Goal: Information Seeking & Learning: Check status

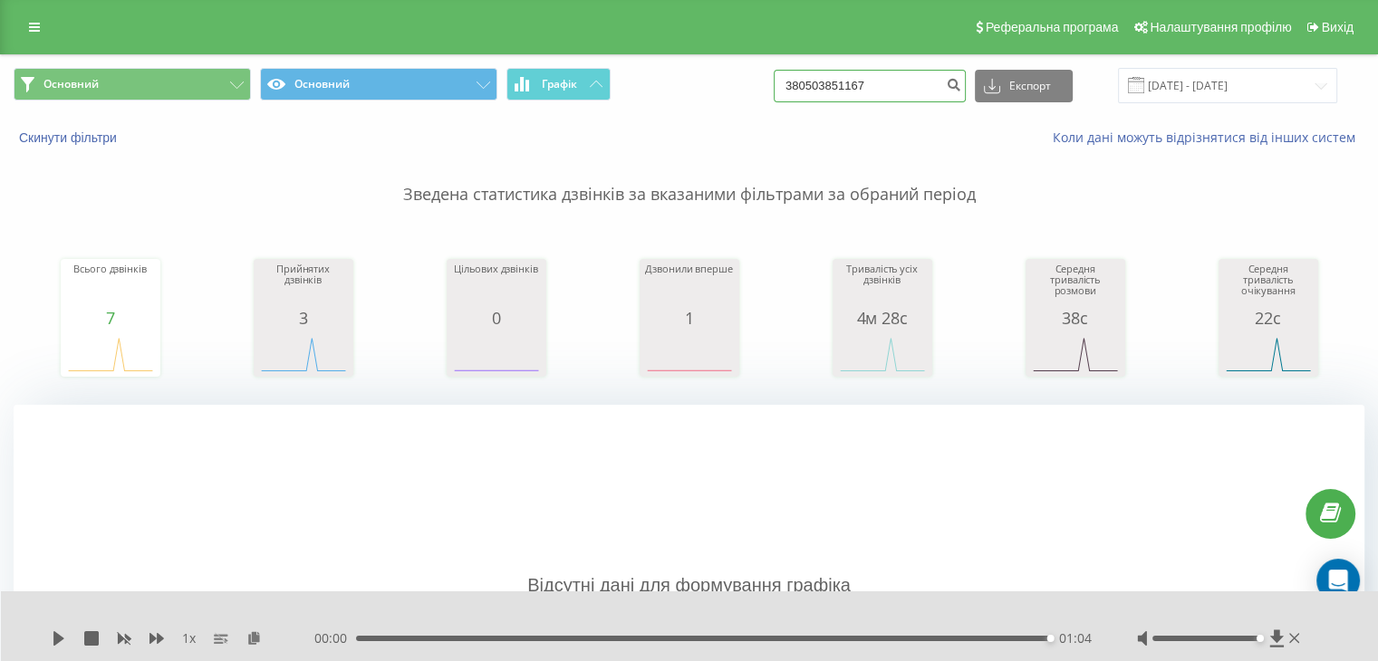
drag, startPoint x: 888, startPoint y: 82, endPoint x: 632, endPoint y: 72, distance: 255.6
click at [693, 72] on div "Основний Основний Графік 380503851167 Експорт .csv .xls .xlsx 22.05.2025 - 22.0…" at bounding box center [689, 85] width 1351 height 35
paste input "+380978966591"
drag, startPoint x: 818, startPoint y: 82, endPoint x: 784, endPoint y: 77, distance: 34.8
click at [787, 78] on div "Основний Основний Графік +380978966591 Експорт .csv .xls .xlsx 22.05.2025 - 22.…" at bounding box center [689, 85] width 1351 height 35
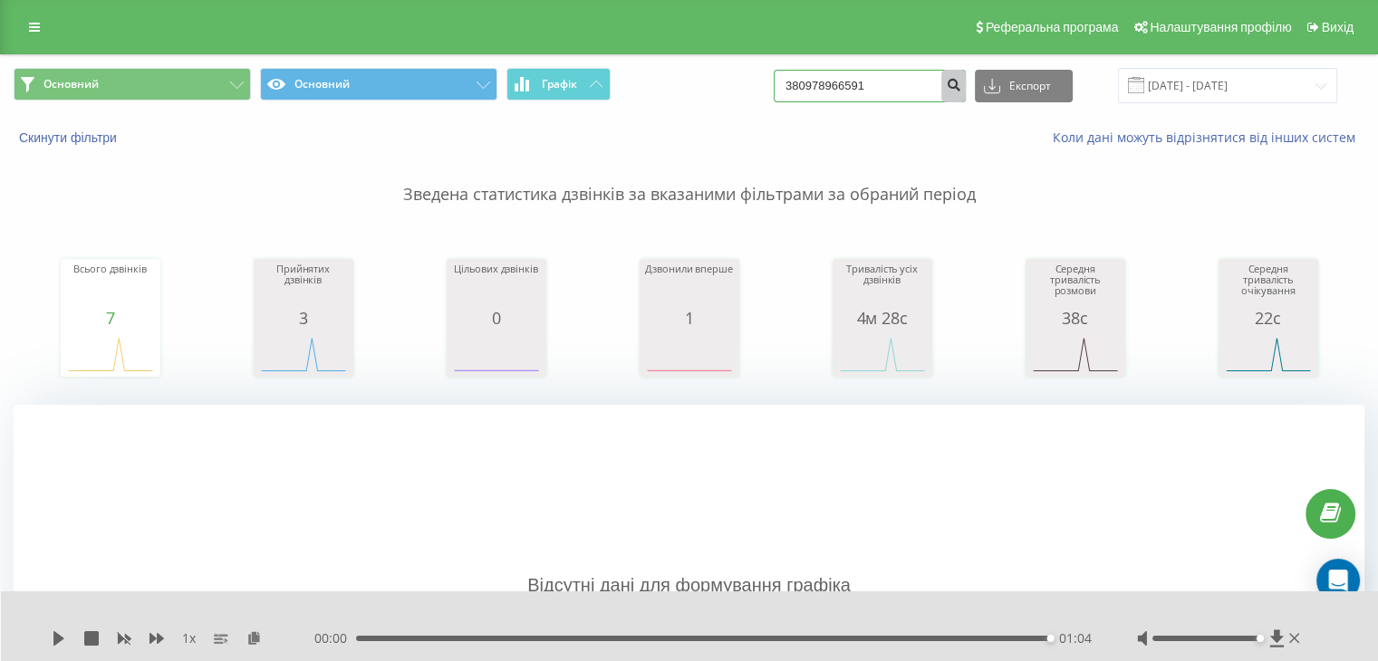
type input "380978966591"
click at [961, 85] on icon "submit" at bounding box center [953, 82] width 15 height 11
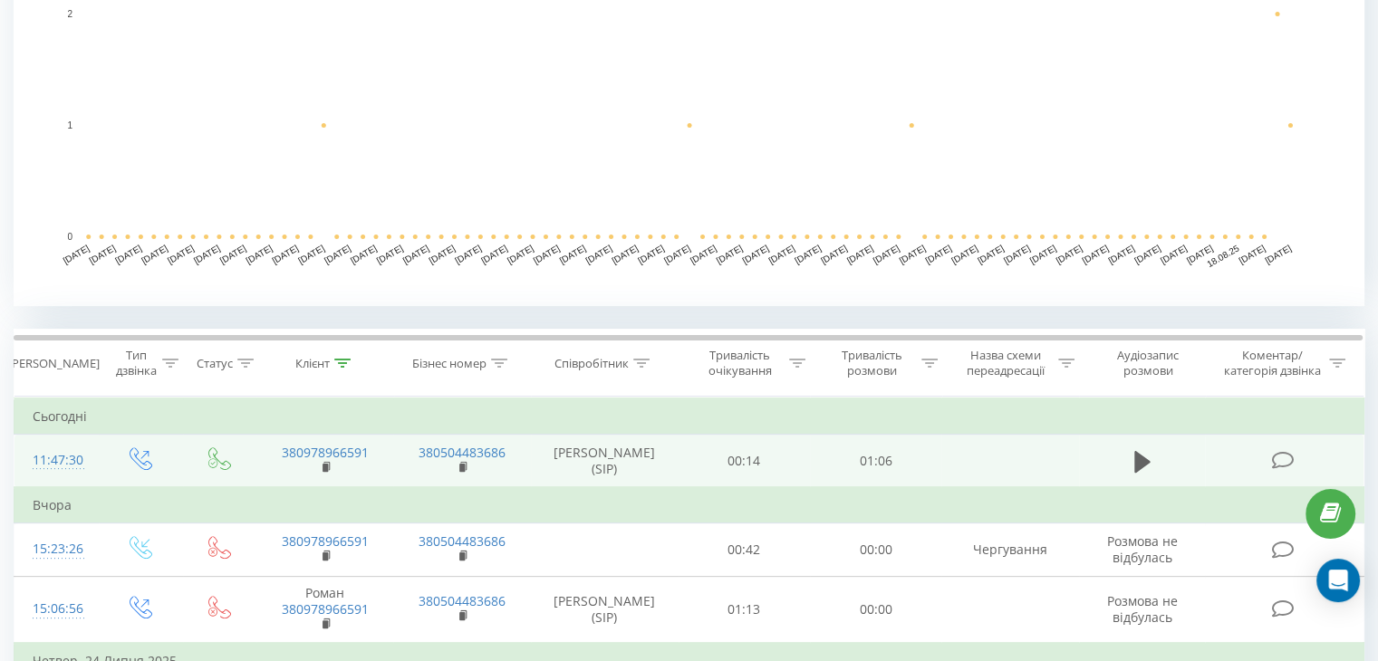
scroll to position [543, 0]
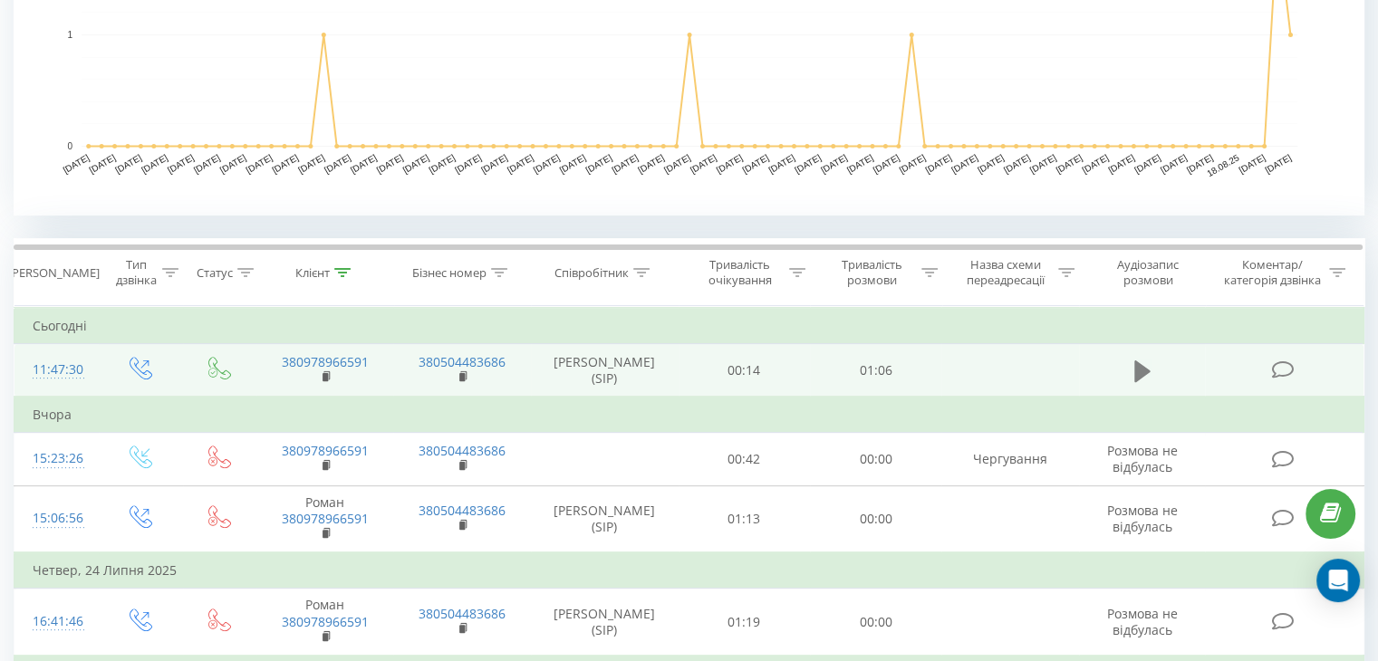
click at [1140, 373] on icon at bounding box center [1142, 371] width 16 height 22
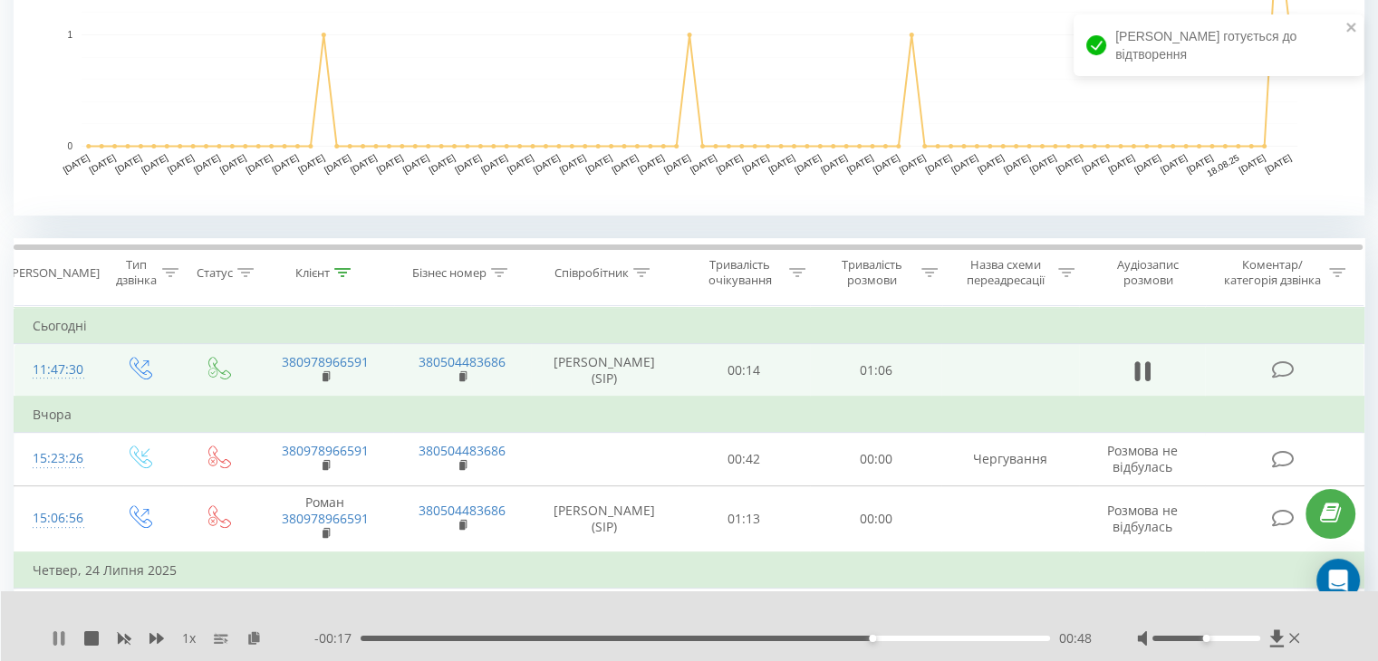
click at [54, 638] on icon at bounding box center [55, 638] width 4 height 14
click at [51, 644] on div "1 x - 00:16 00:49 00:49" at bounding box center [690, 626] width 1378 height 70
click at [62, 634] on icon at bounding box center [59, 638] width 14 height 14
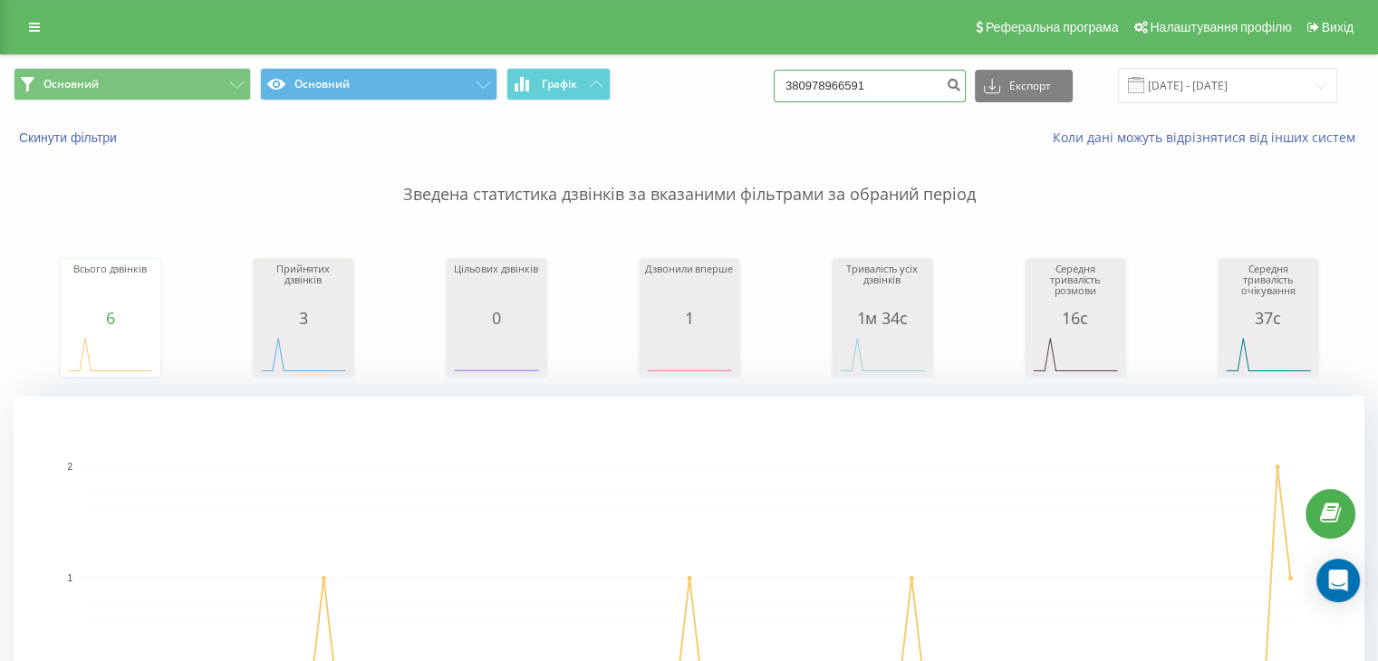
drag, startPoint x: 894, startPoint y: 88, endPoint x: 639, endPoint y: 39, distance: 260.1
paste input "+380 97 772 1884"
click at [881, 82] on input "+380 97 772 1884" at bounding box center [870, 86] width 192 height 33
type input "380977721884"
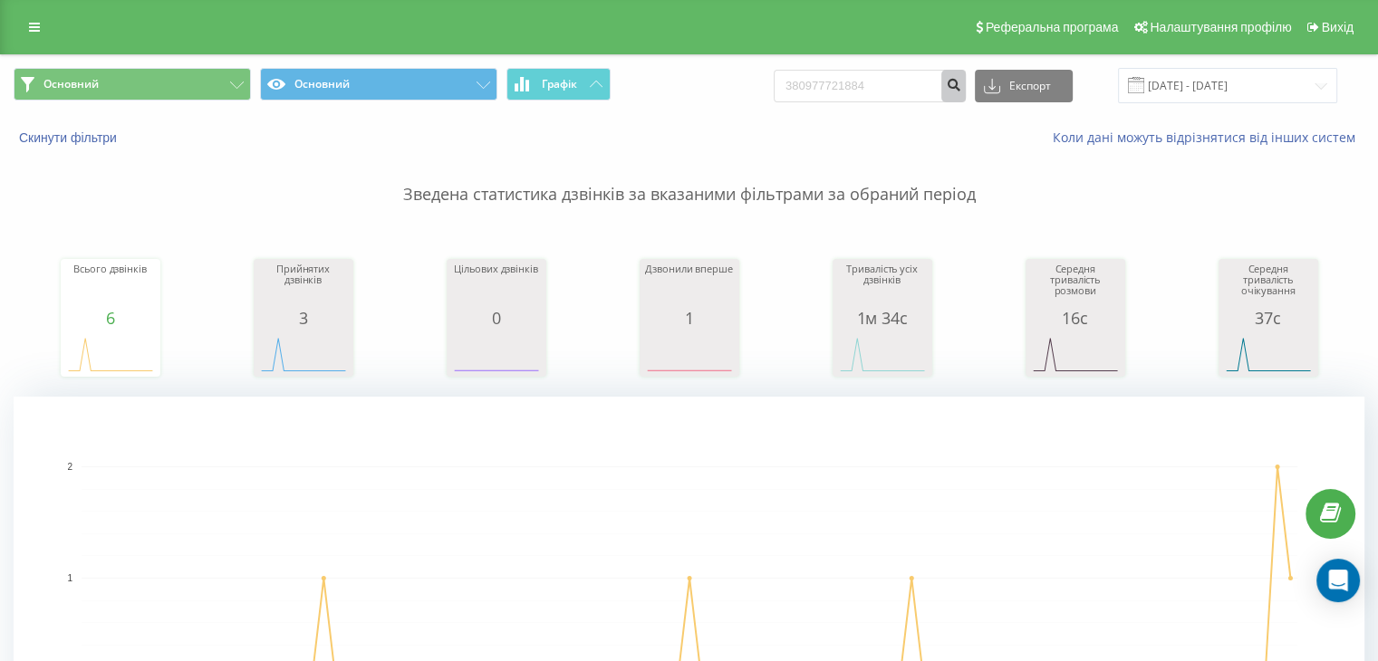
click at [959, 87] on button "submit" at bounding box center [953, 86] width 24 height 33
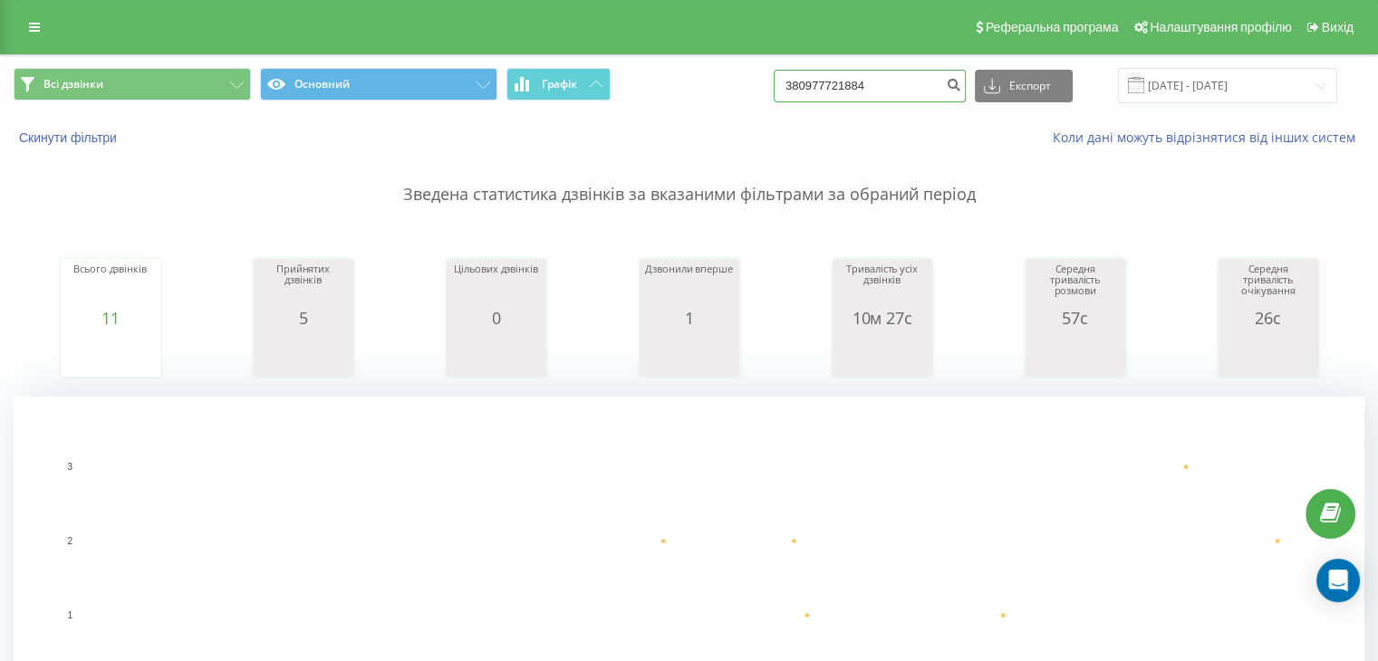
drag, startPoint x: 919, startPoint y: 86, endPoint x: 536, endPoint y: 34, distance: 386.6
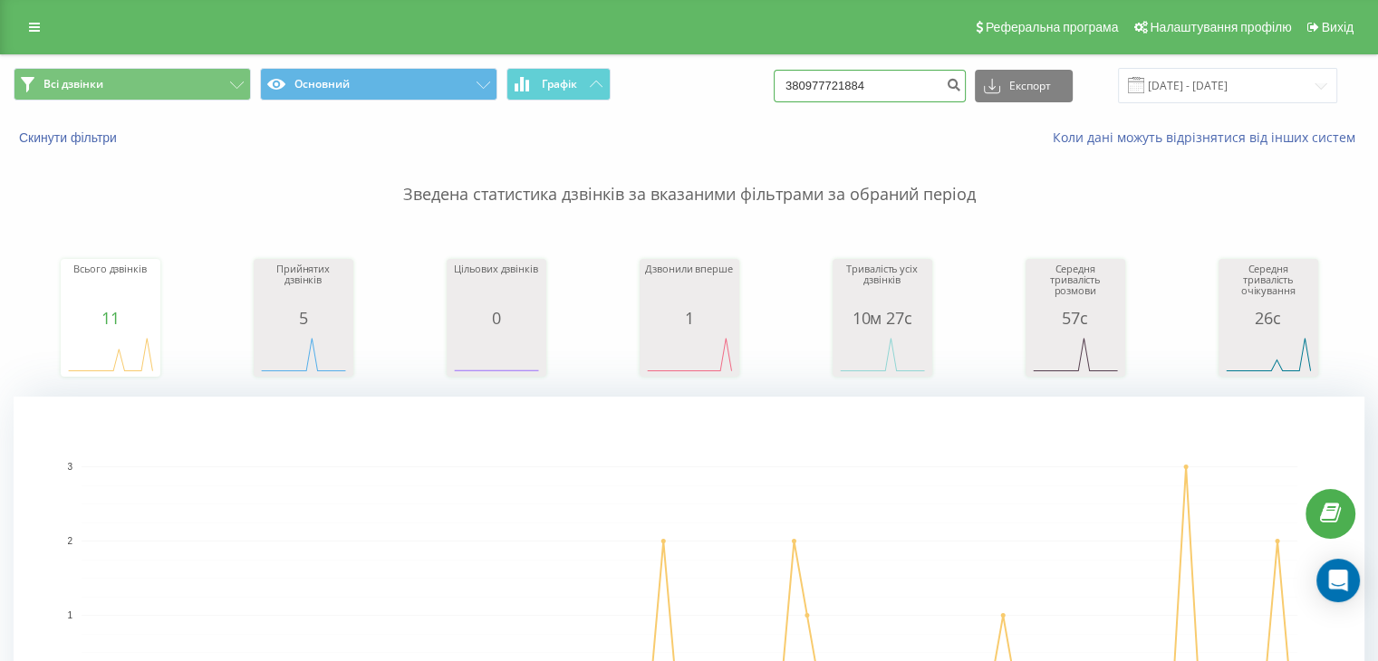
paste input "0508507033"
type input "0508507033"
click at [961, 81] on icon "submit" at bounding box center [953, 82] width 15 height 11
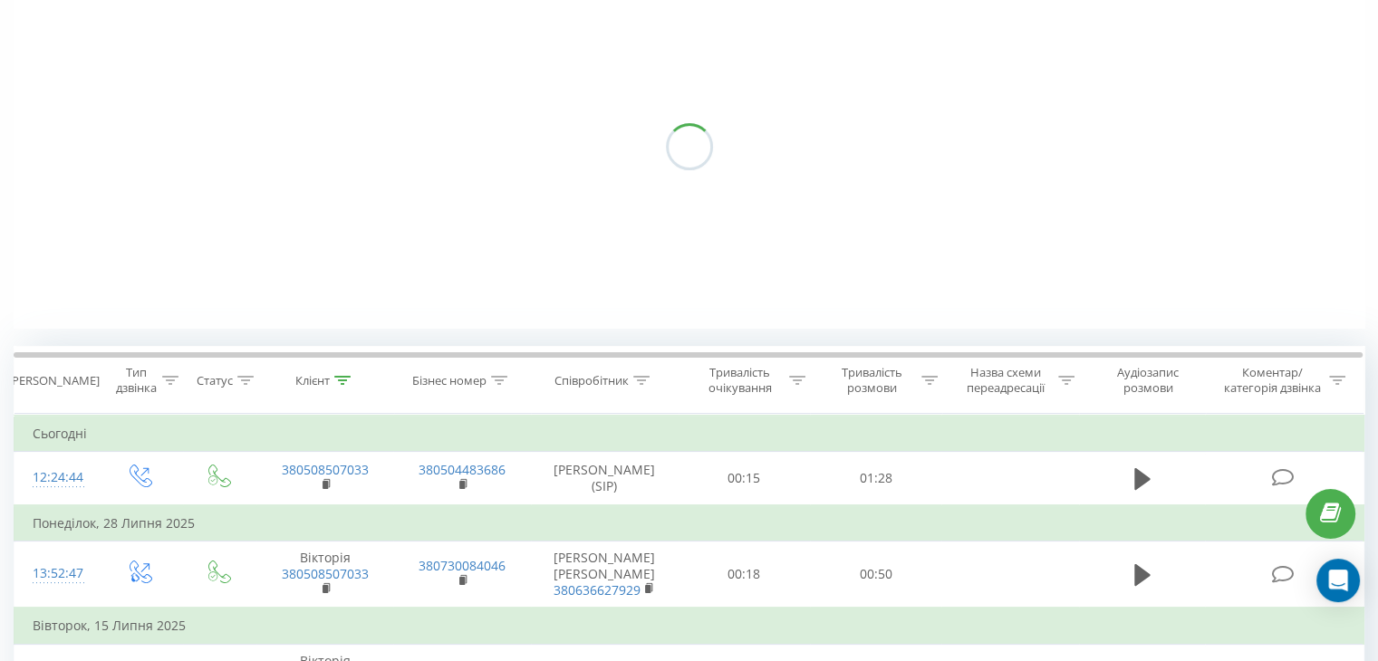
scroll to position [272, 0]
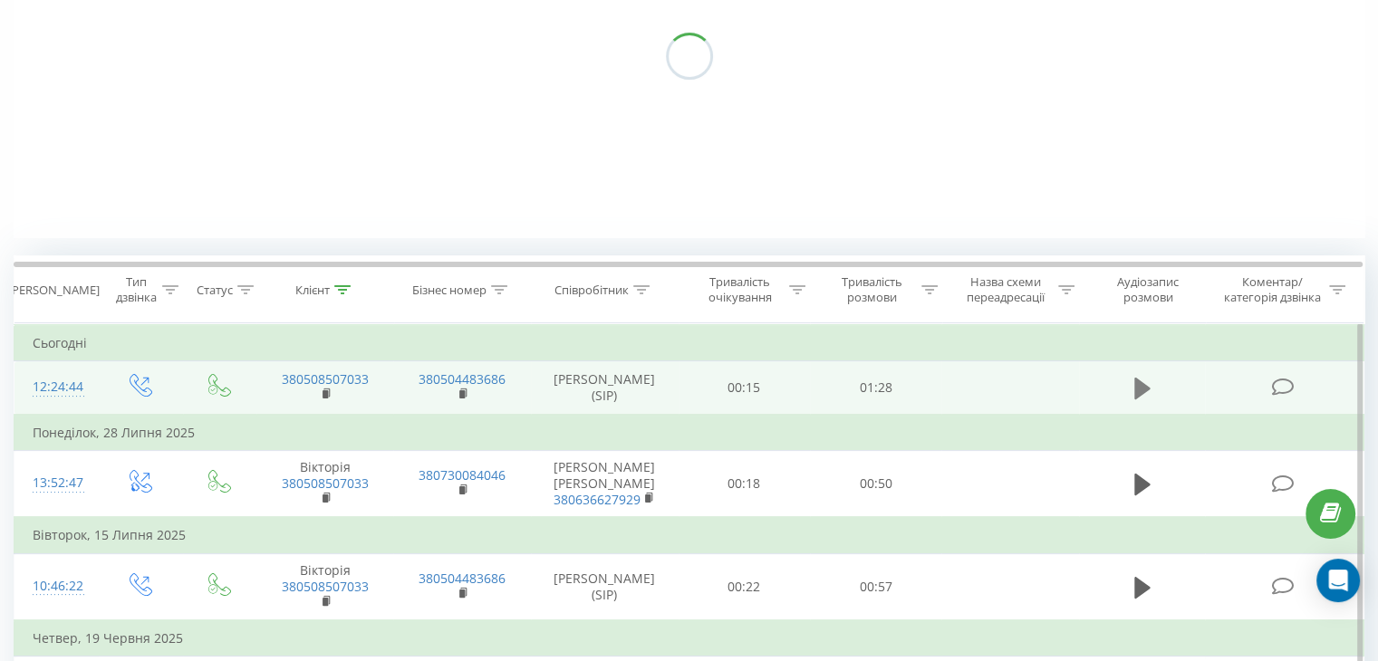
click at [1139, 390] on icon at bounding box center [1142, 389] width 16 height 22
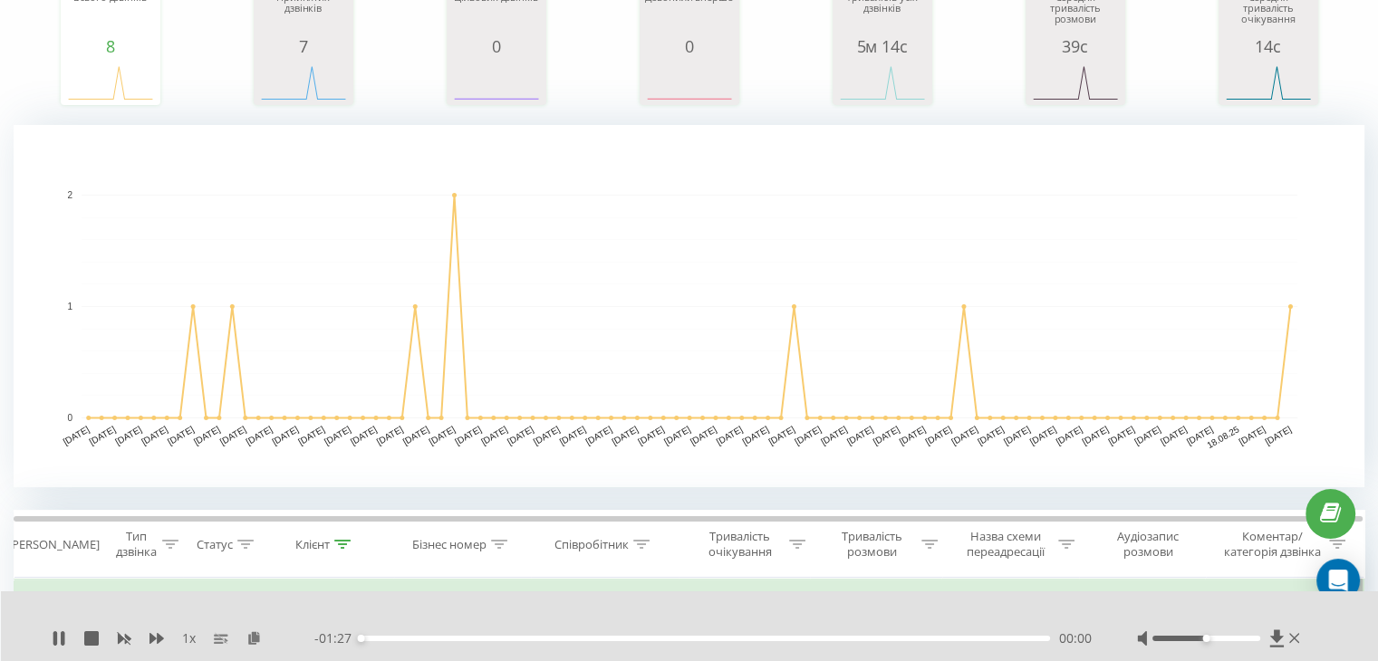
click at [445, 636] on div "00:00" at bounding box center [705, 638] width 689 height 5
click at [498, 638] on div "00:12" at bounding box center [705, 638] width 689 height 5
click at [562, 631] on div "- 01:09 00:17 00:17" at bounding box center [702, 639] width 777 height 18
click at [569, 636] on div "00:18" at bounding box center [705, 638] width 689 height 5
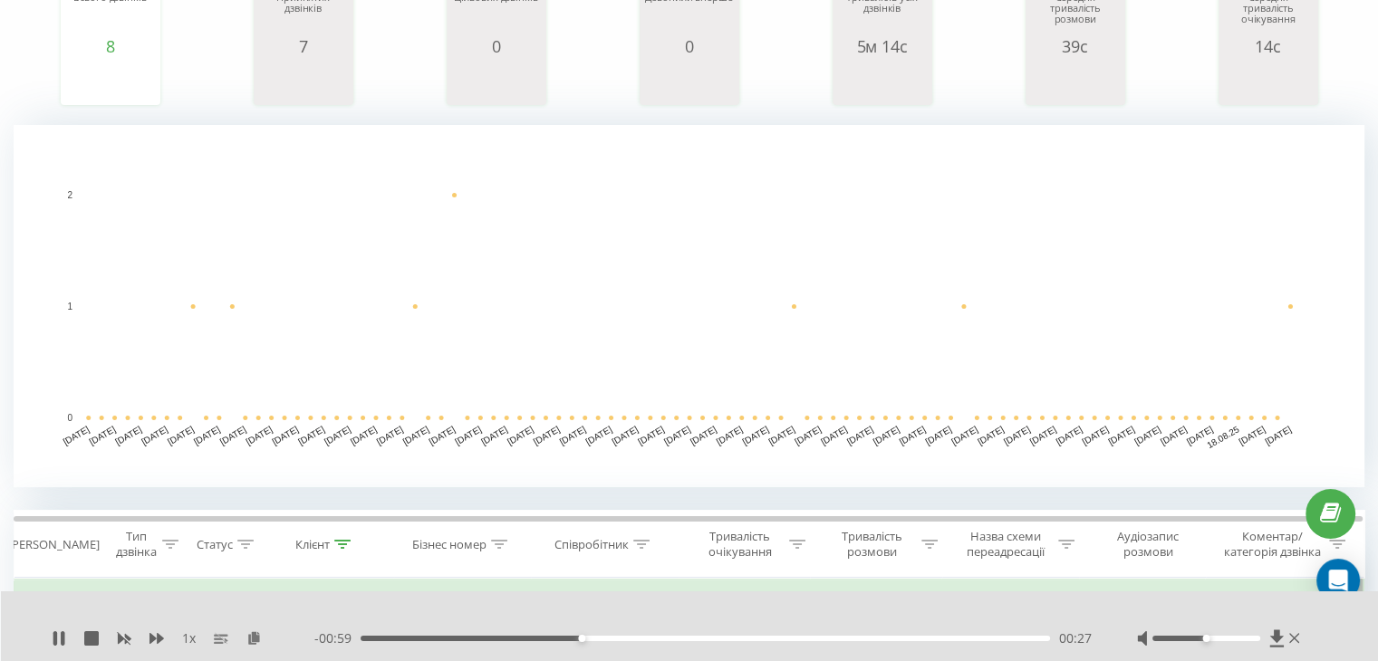
click at [603, 636] on div "00:27" at bounding box center [705, 638] width 689 height 5
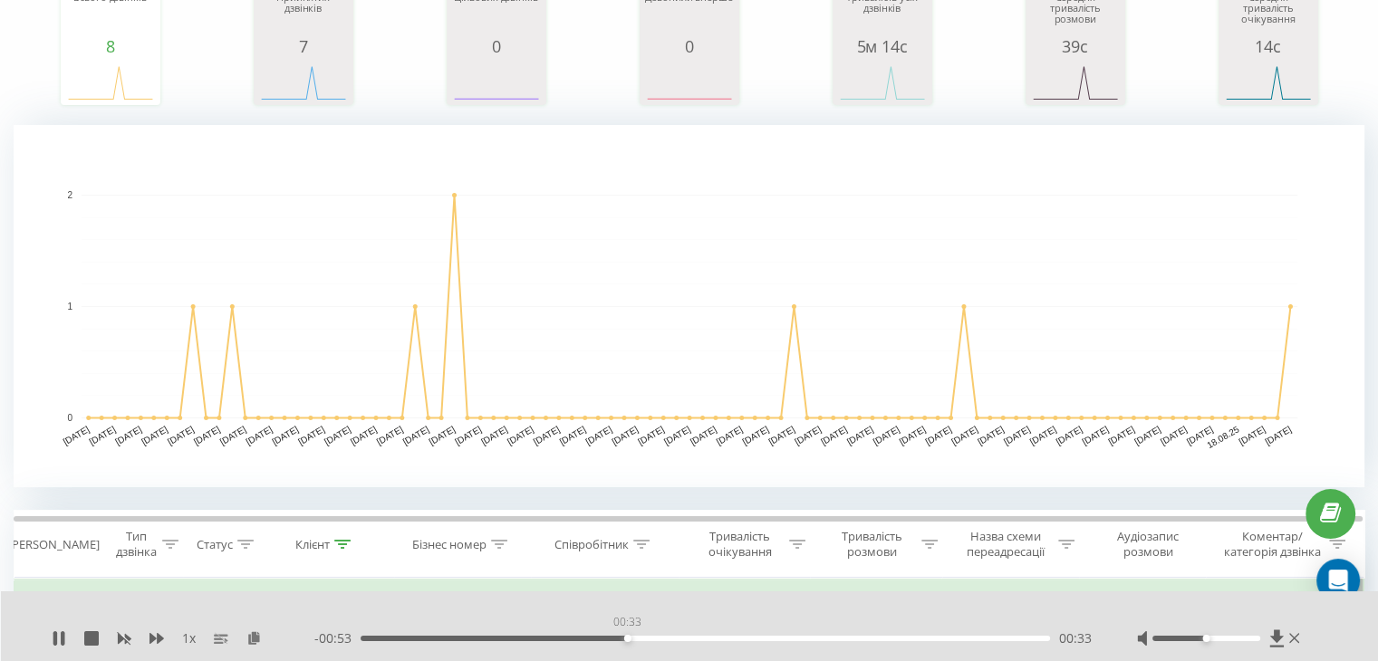
click at [627, 639] on div "00:33" at bounding box center [705, 638] width 689 height 5
click at [657, 633] on div "- 00:52 00:34 00:34" at bounding box center [702, 639] width 777 height 18
click at [672, 636] on div "00:39" at bounding box center [705, 638] width 689 height 5
click at [708, 639] on div "00:41" at bounding box center [705, 638] width 689 height 5
click at [759, 639] on div "00:46" at bounding box center [705, 638] width 689 height 5
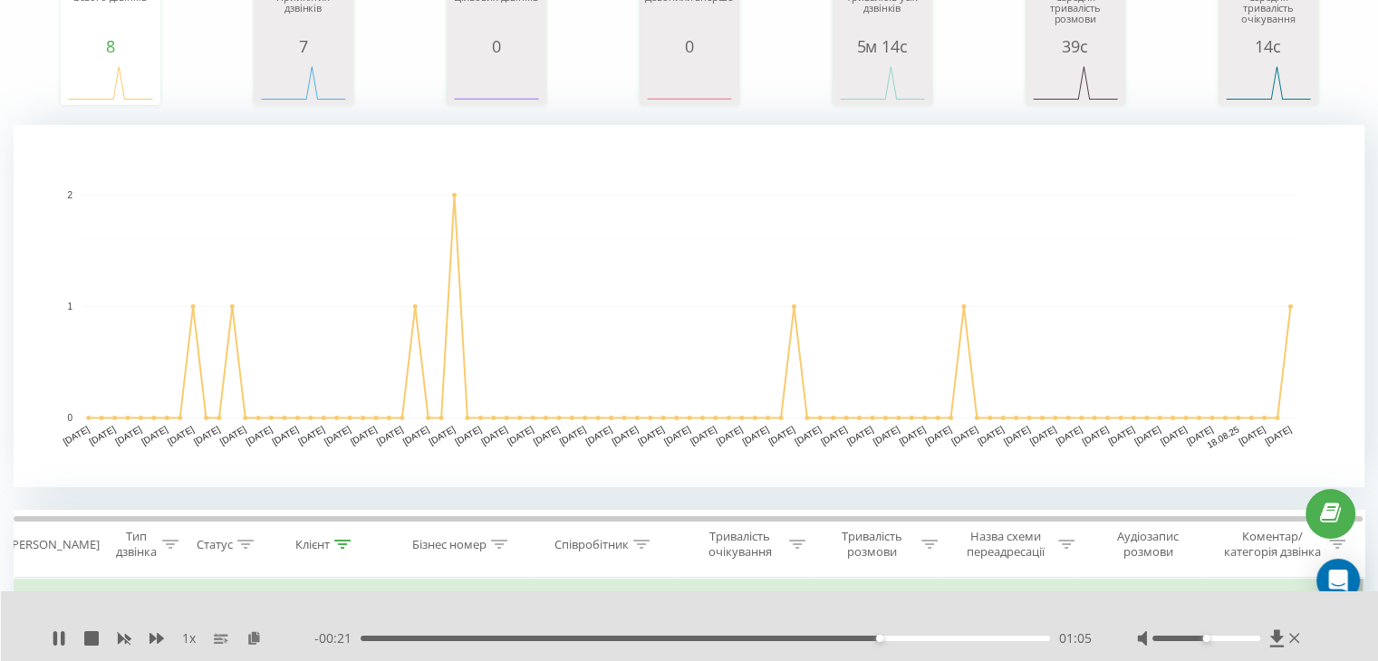
click at [68, 630] on div "1 x" at bounding box center [183, 639] width 263 height 18
click at [62, 631] on icon at bounding box center [63, 638] width 4 height 14
